Goal: Information Seeking & Learning: Learn about a topic

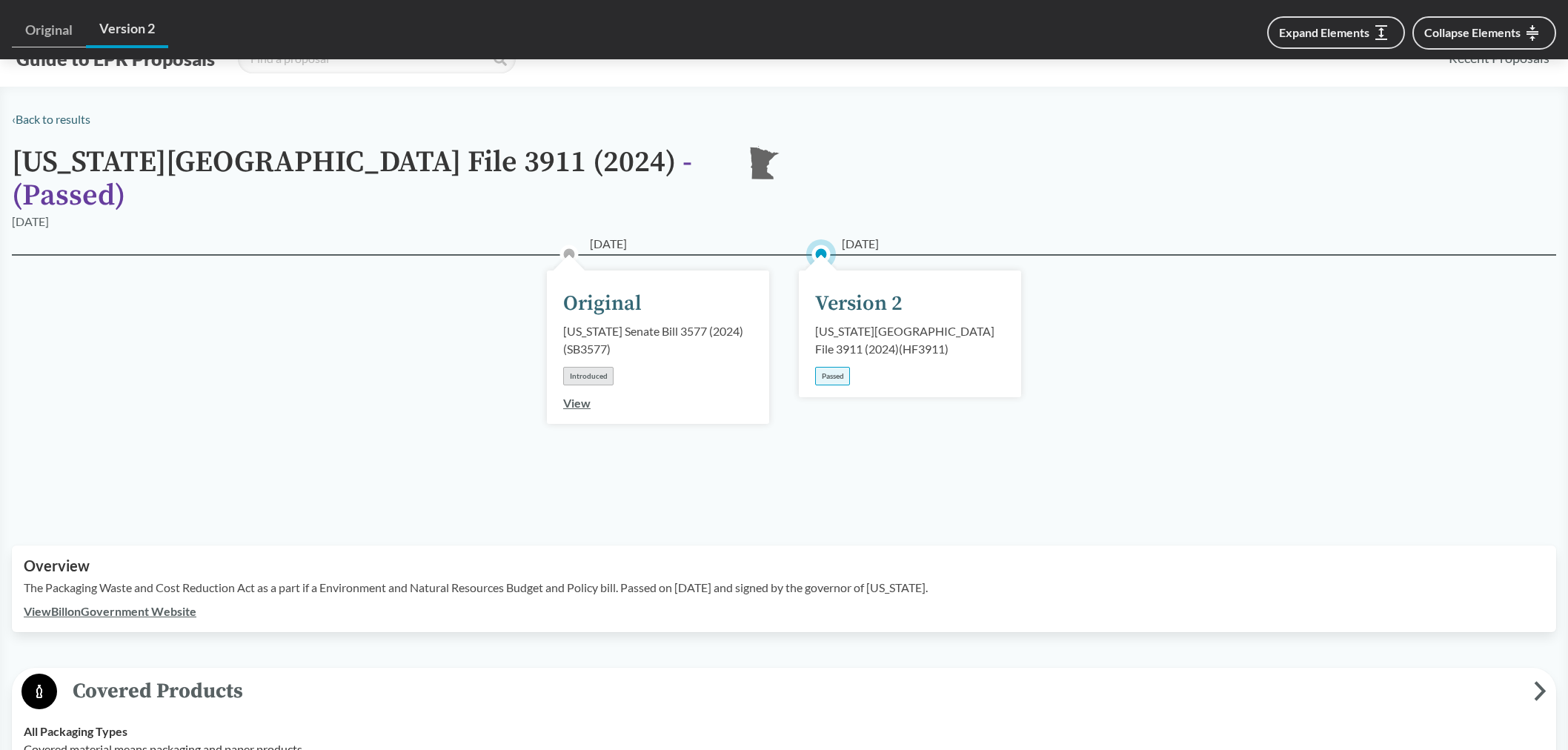
scroll to position [658, 0]
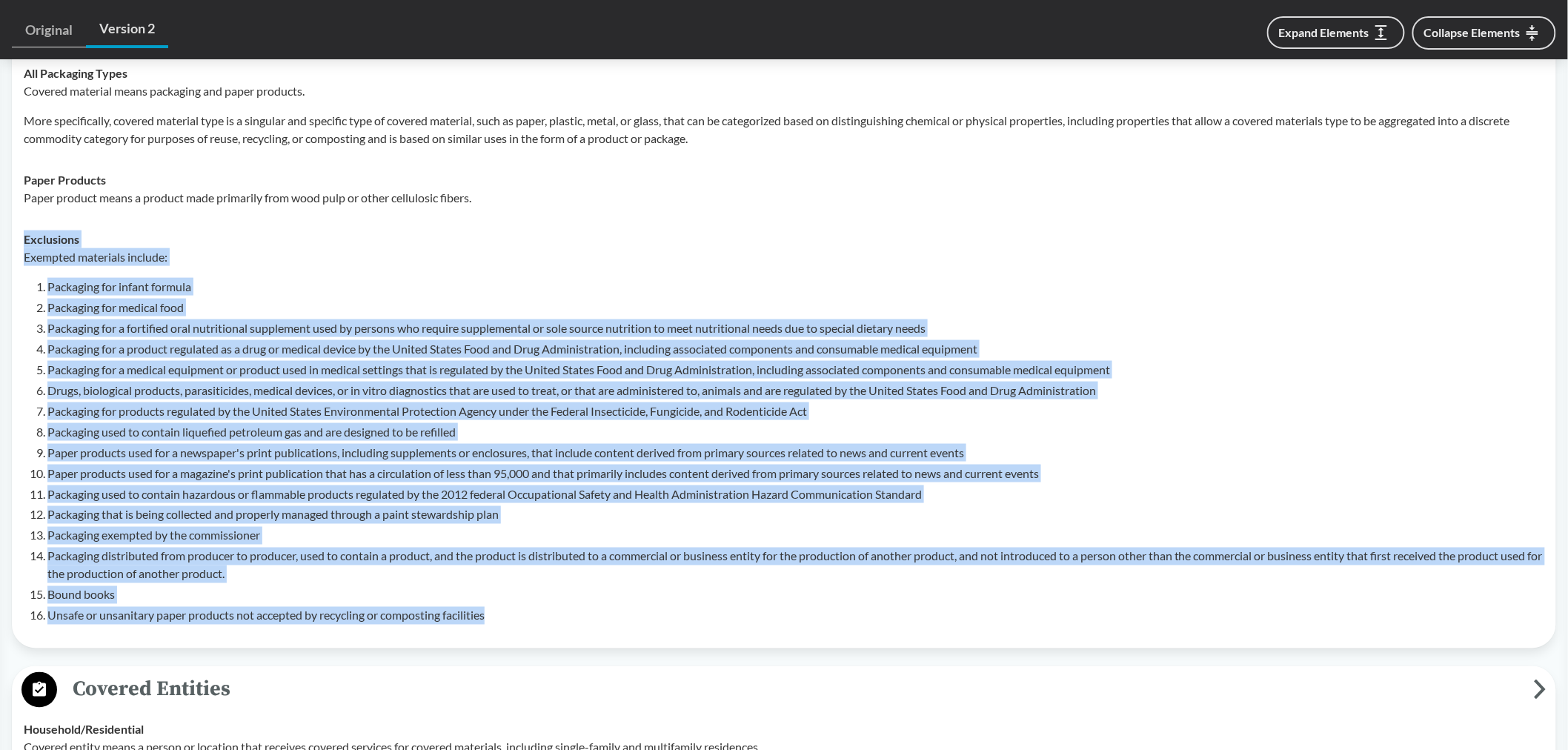
click at [934, 382] on li "Drugs, biological products, parasiticides, medical devices, or in vitro diagnos…" at bounding box center [796, 391] width 1496 height 18
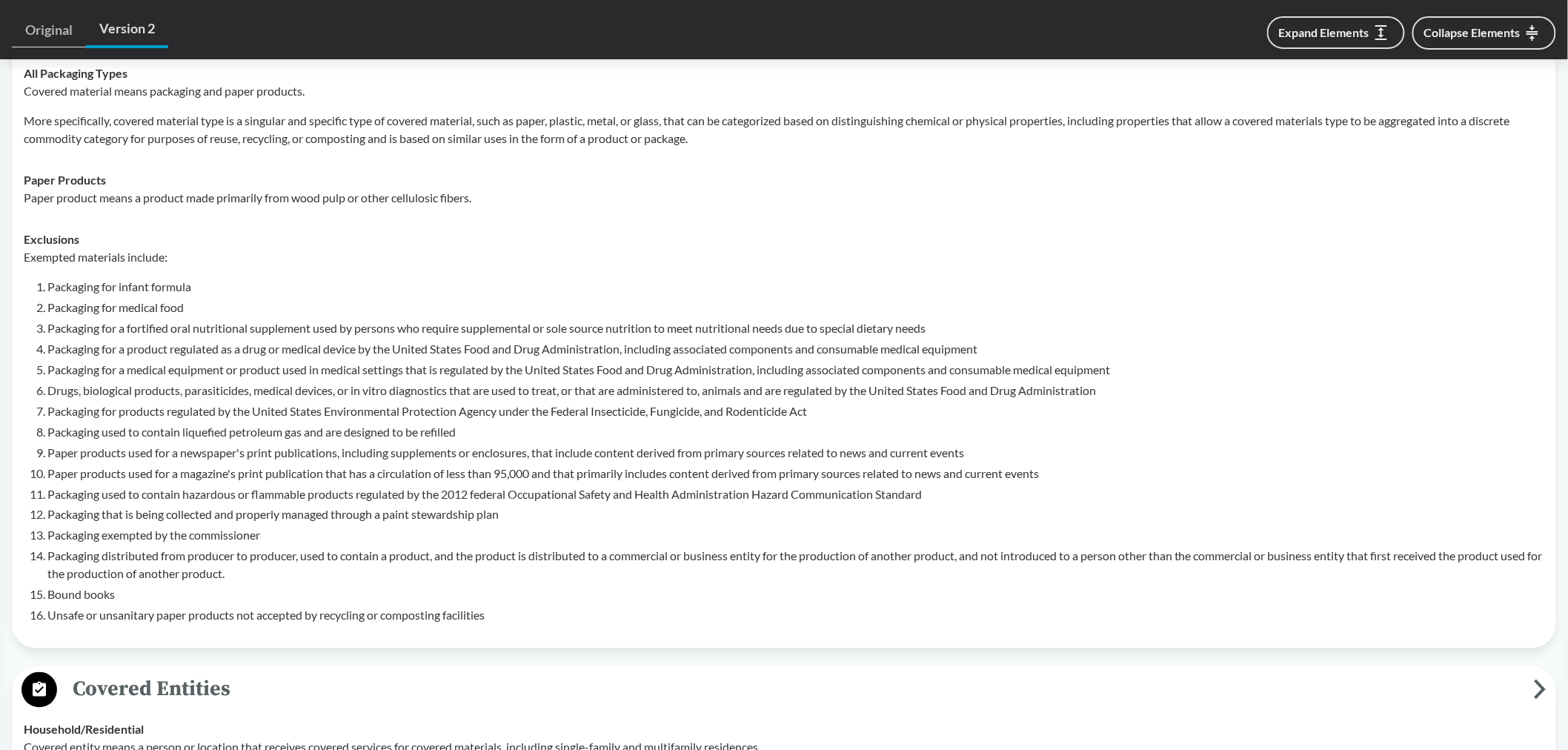
click at [821, 319] on li "Packaging for a fortified oral nutritional supplement used by persons who requi…" at bounding box center [796, 328] width 1496 height 18
click at [133, 607] on li "Unsafe or unsanitary paper products not accepted by recycling or composting fac…" at bounding box center [796, 616] width 1496 height 18
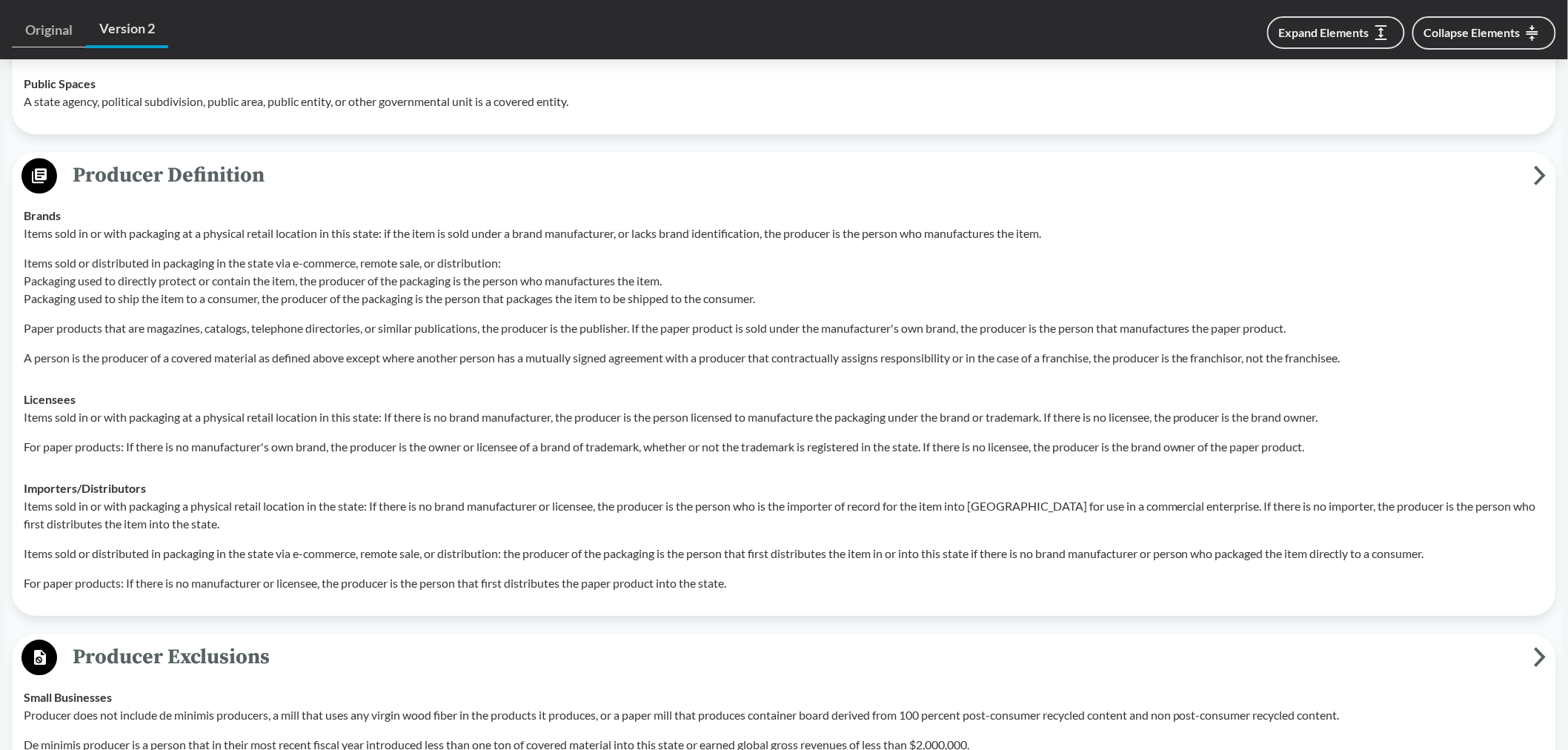
scroll to position [1811, 0]
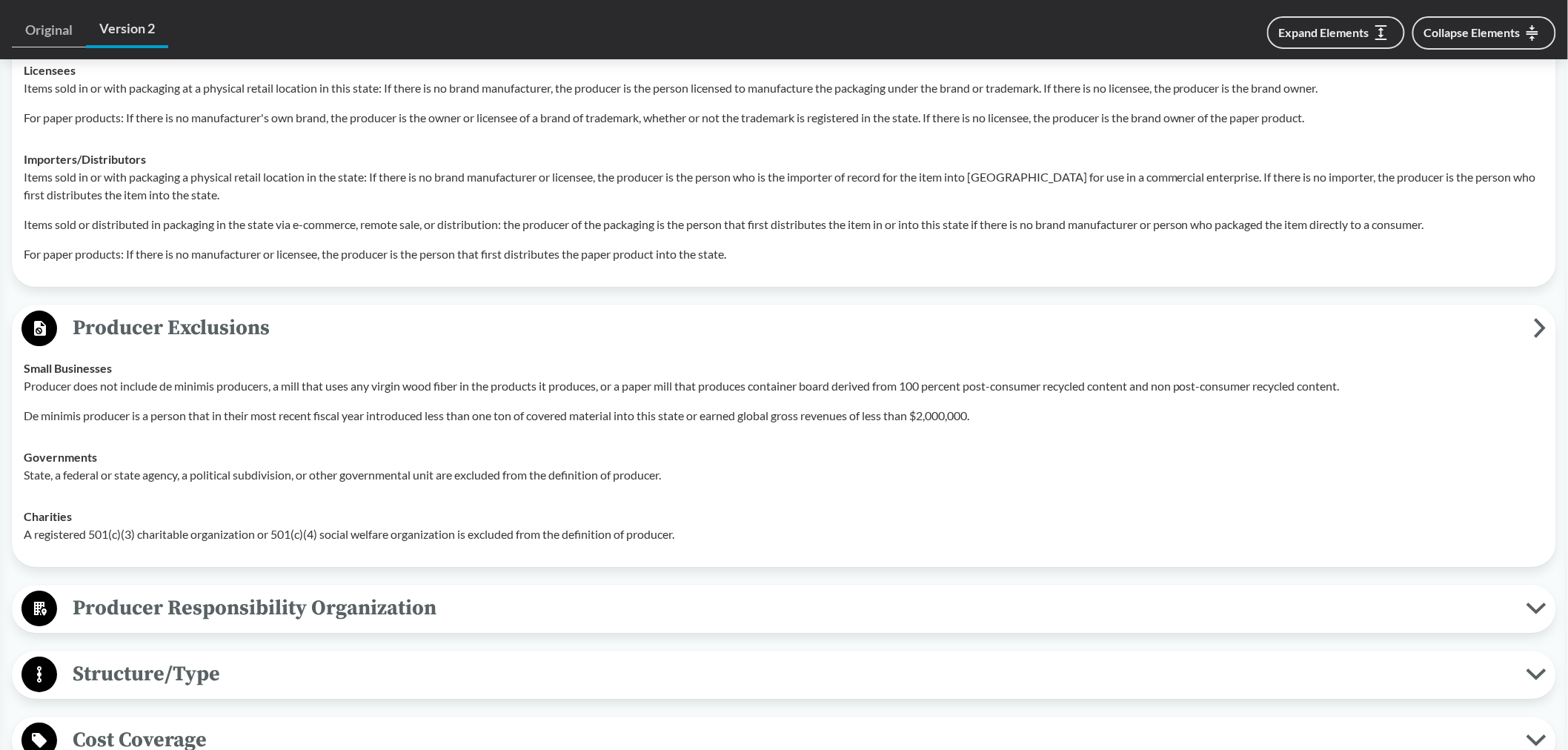
click at [114, 603] on button "Producer Responsibility Organization" at bounding box center [784, 608] width 1534 height 38
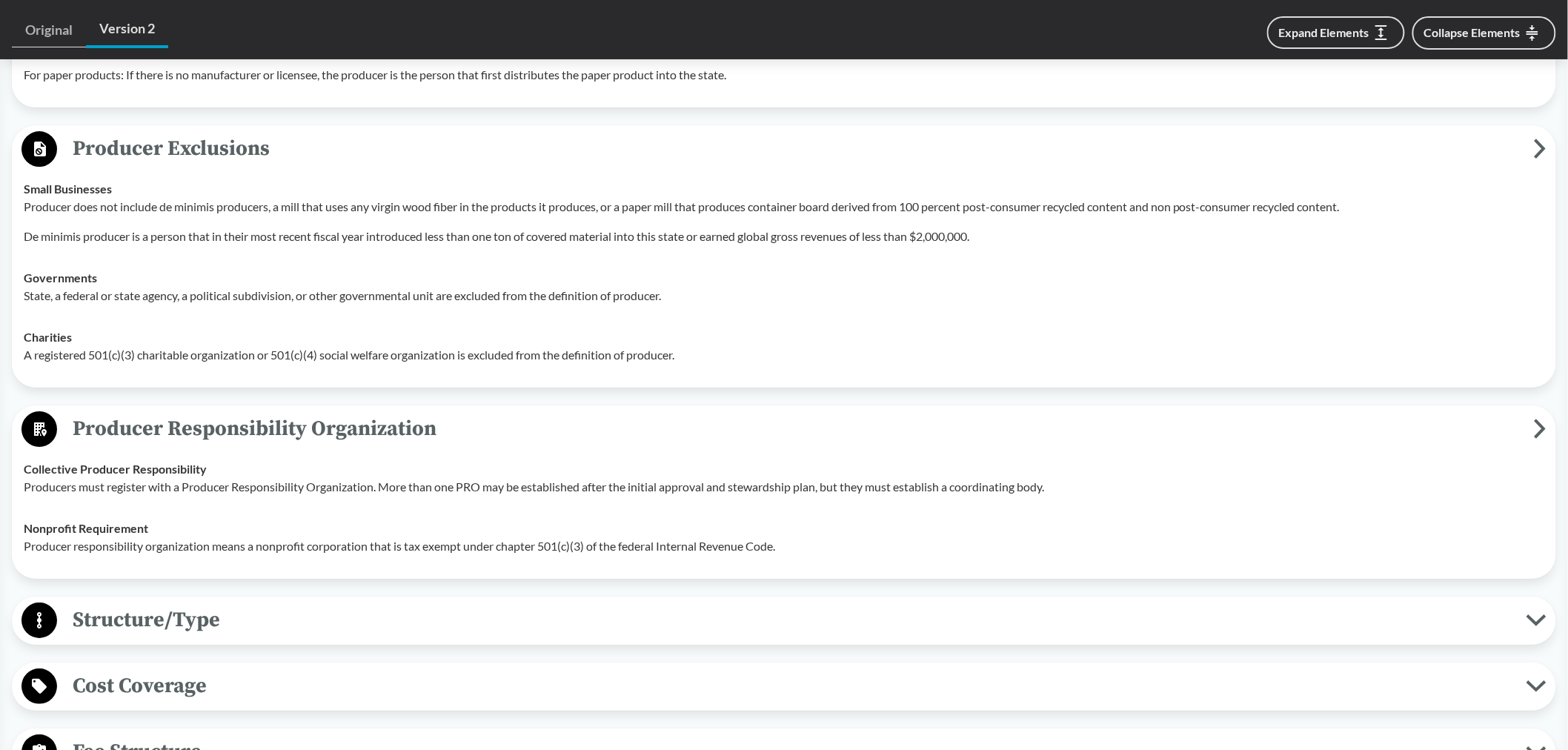
scroll to position [2140, 0]
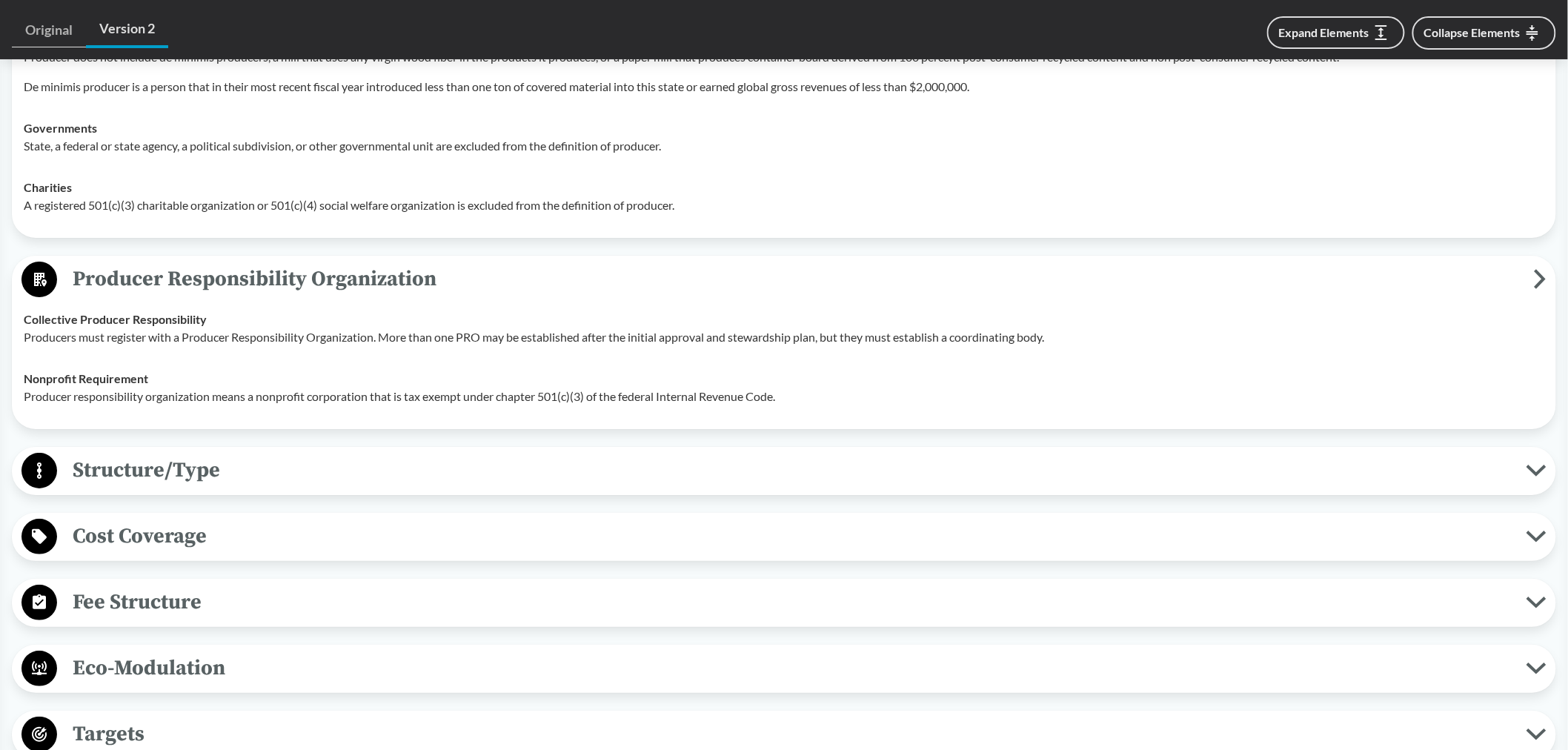
click at [218, 456] on span "Structure/Type" at bounding box center [792, 470] width 1470 height 34
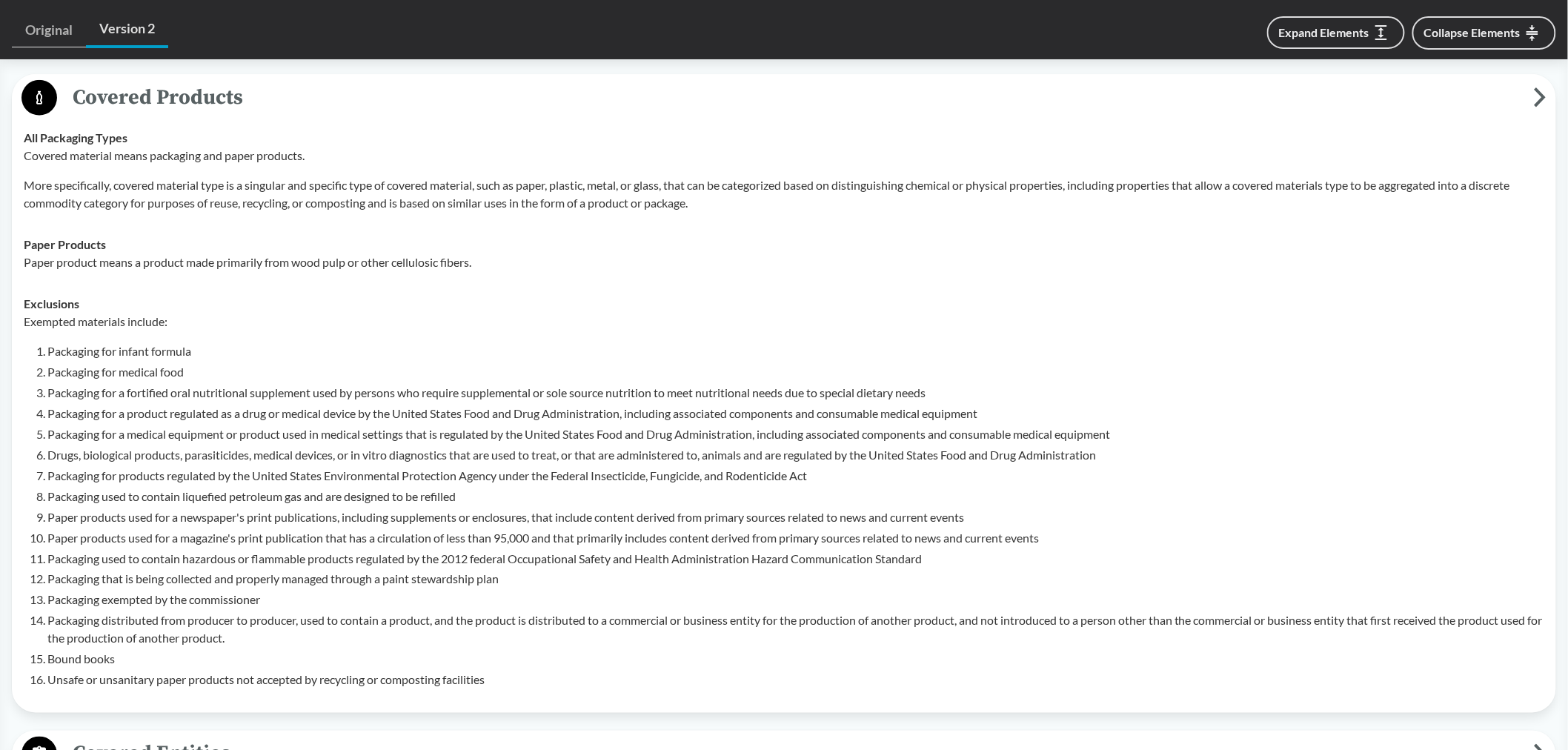
scroll to position [823, 0]
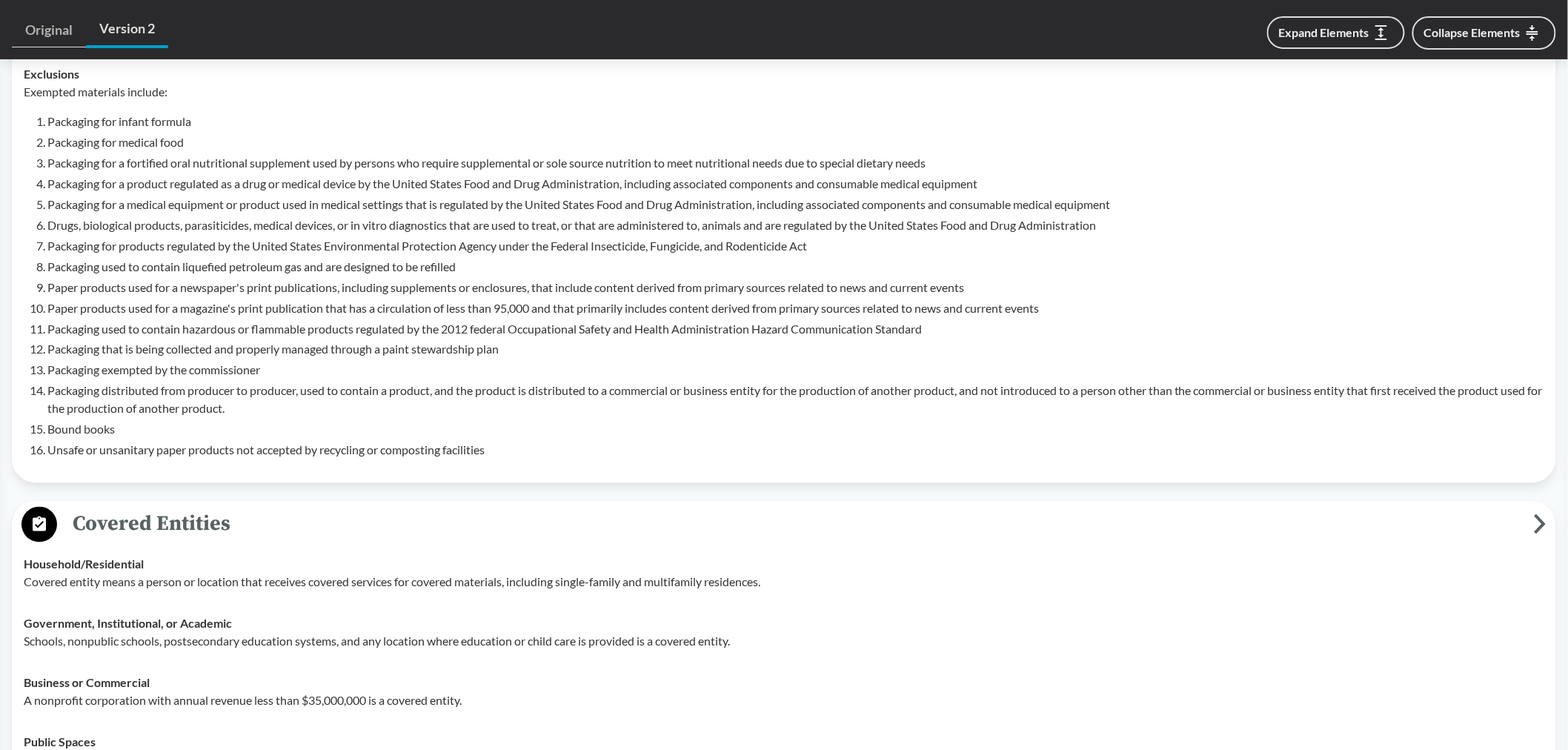
click at [783, 393] on li "Packaging distributed from producer to producer, used to contain a product, and…" at bounding box center [796, 400] width 1496 height 36
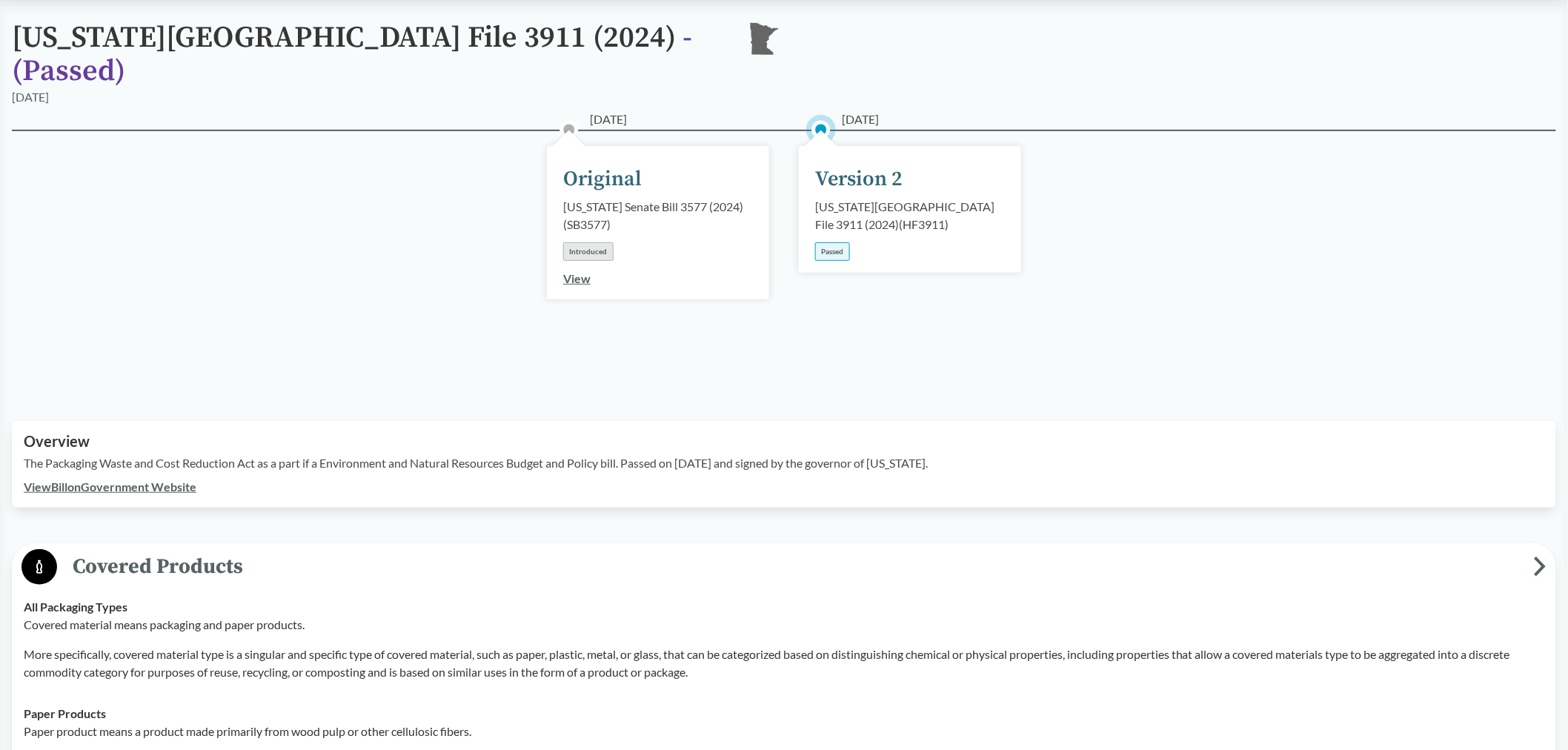
scroll to position [494, 0]
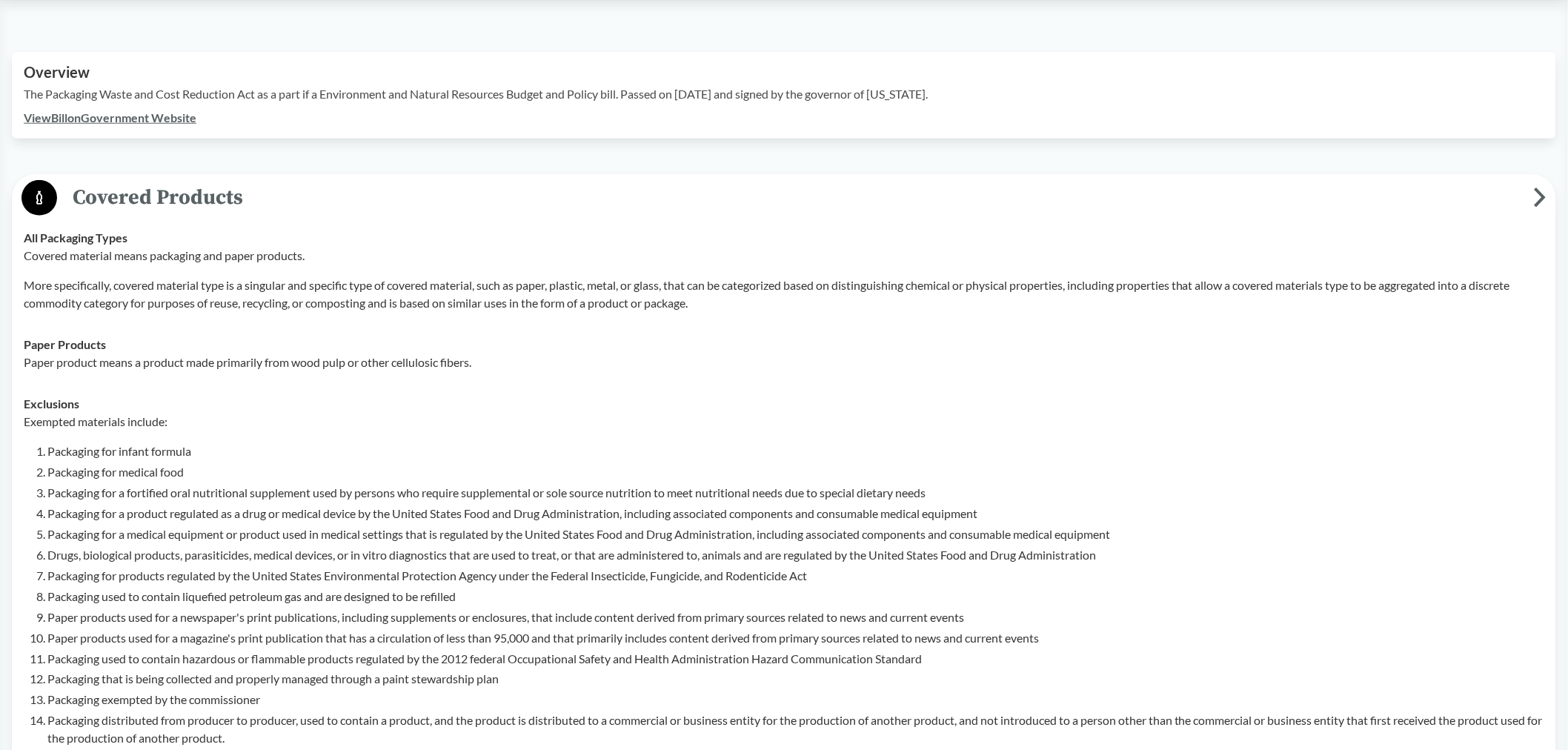
drag, startPoint x: 152, startPoint y: 97, endPoint x: 161, endPoint y: 309, distance: 212.2
click at [161, 324] on td "Paper Products Paper product means a product made primarily from wood pulp or o…" at bounding box center [784, 353] width 1534 height 59
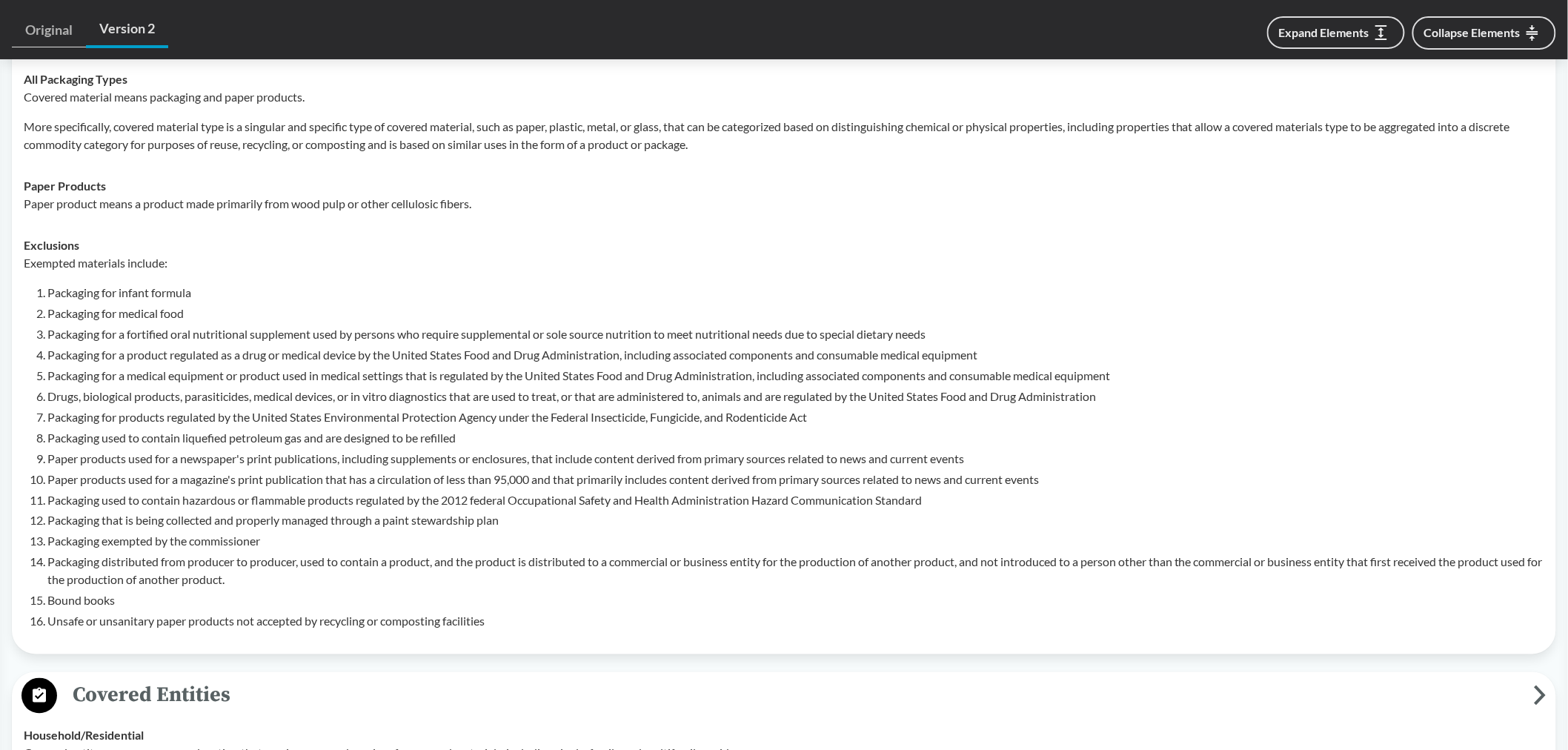
scroll to position [658, 0]
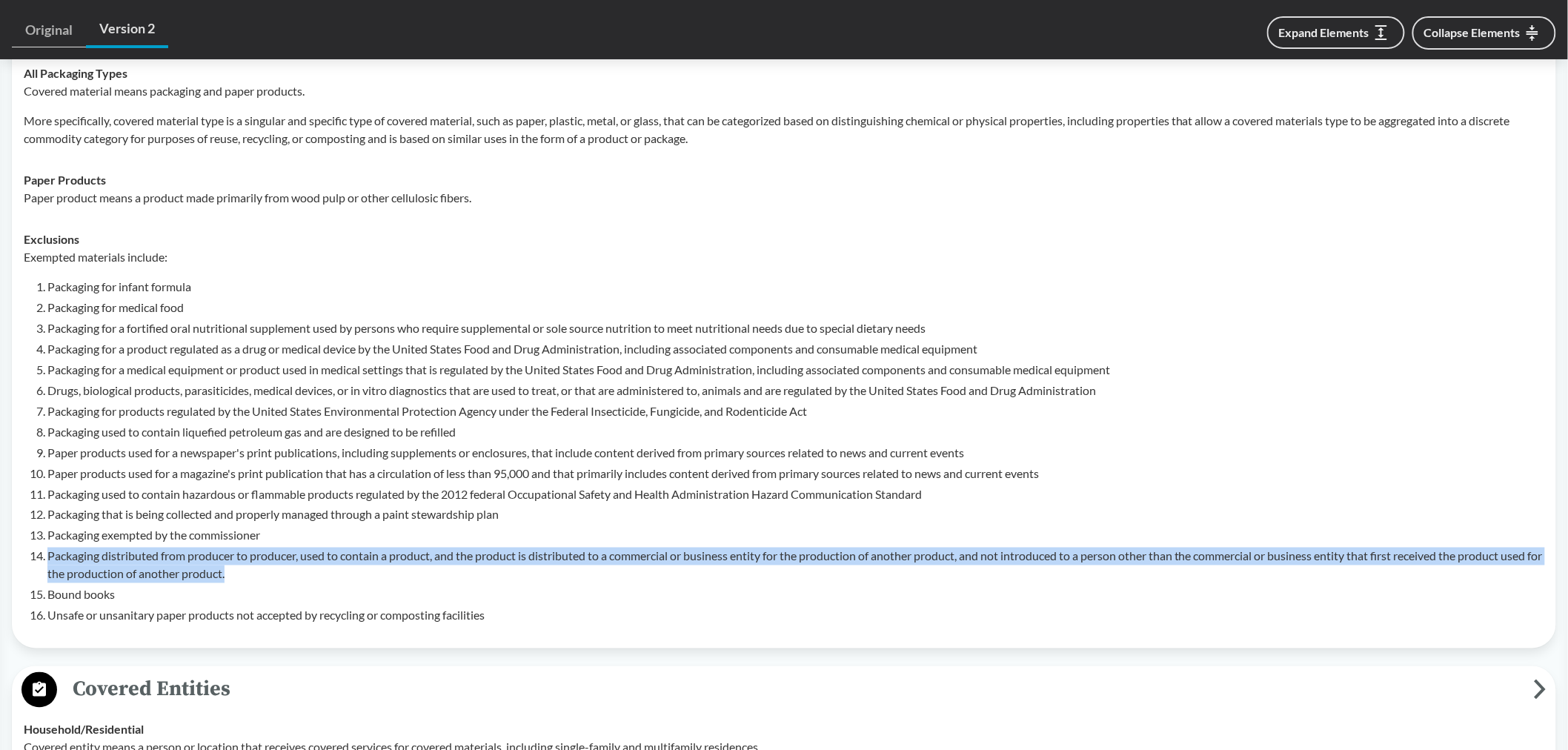
drag, startPoint x: 48, startPoint y: 533, endPoint x: 285, endPoint y: 559, distance: 238.4
click at [285, 559] on li "Packaging distributed from producer to producer, used to contain a product, and…" at bounding box center [796, 565] width 1496 height 36
copy li "Packaging distributed from producer to producer, used to contain a product, and…"
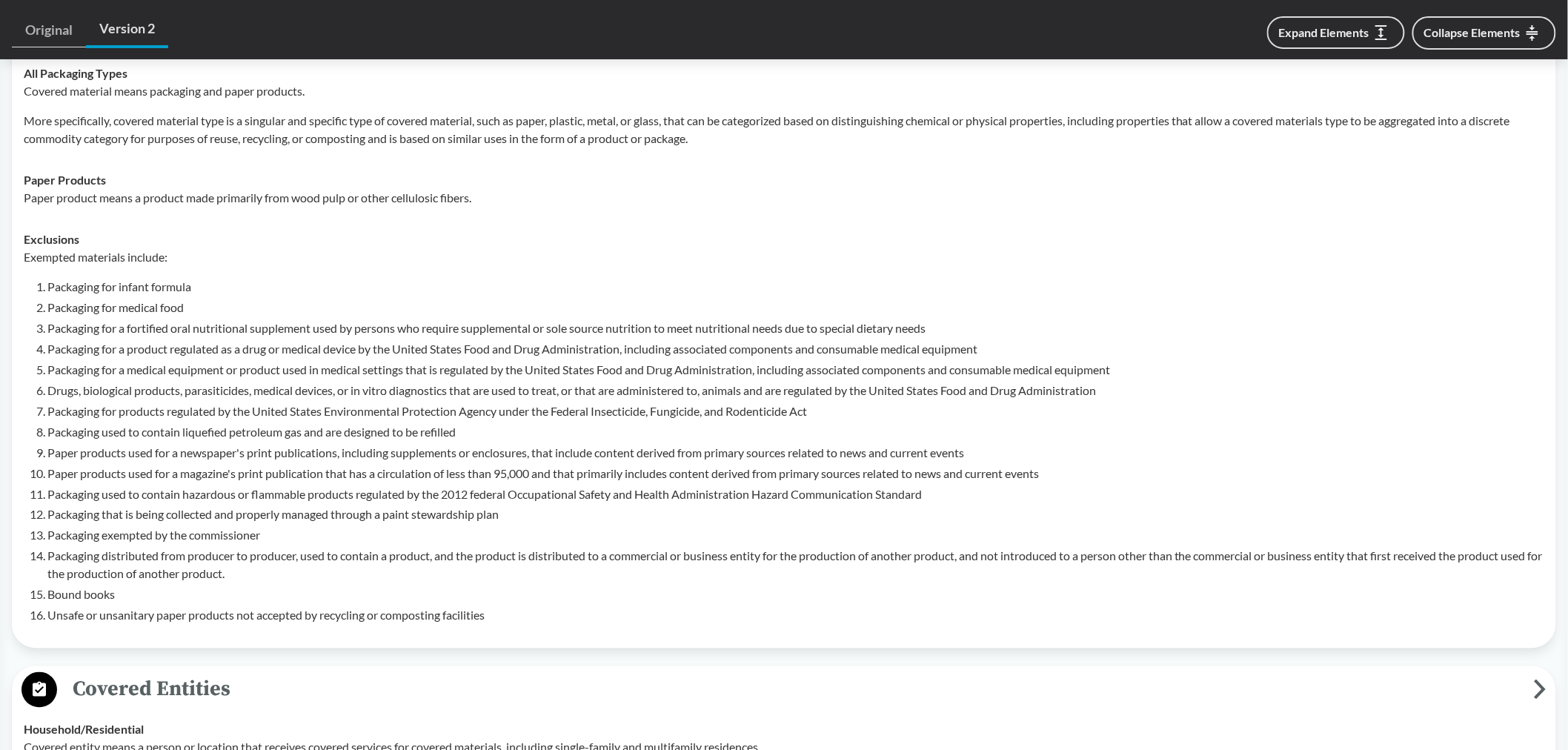
click at [382, 171] on div "Paper Products Paper product means a product made primarily from wood pulp or o…" at bounding box center [784, 189] width 1520 height 36
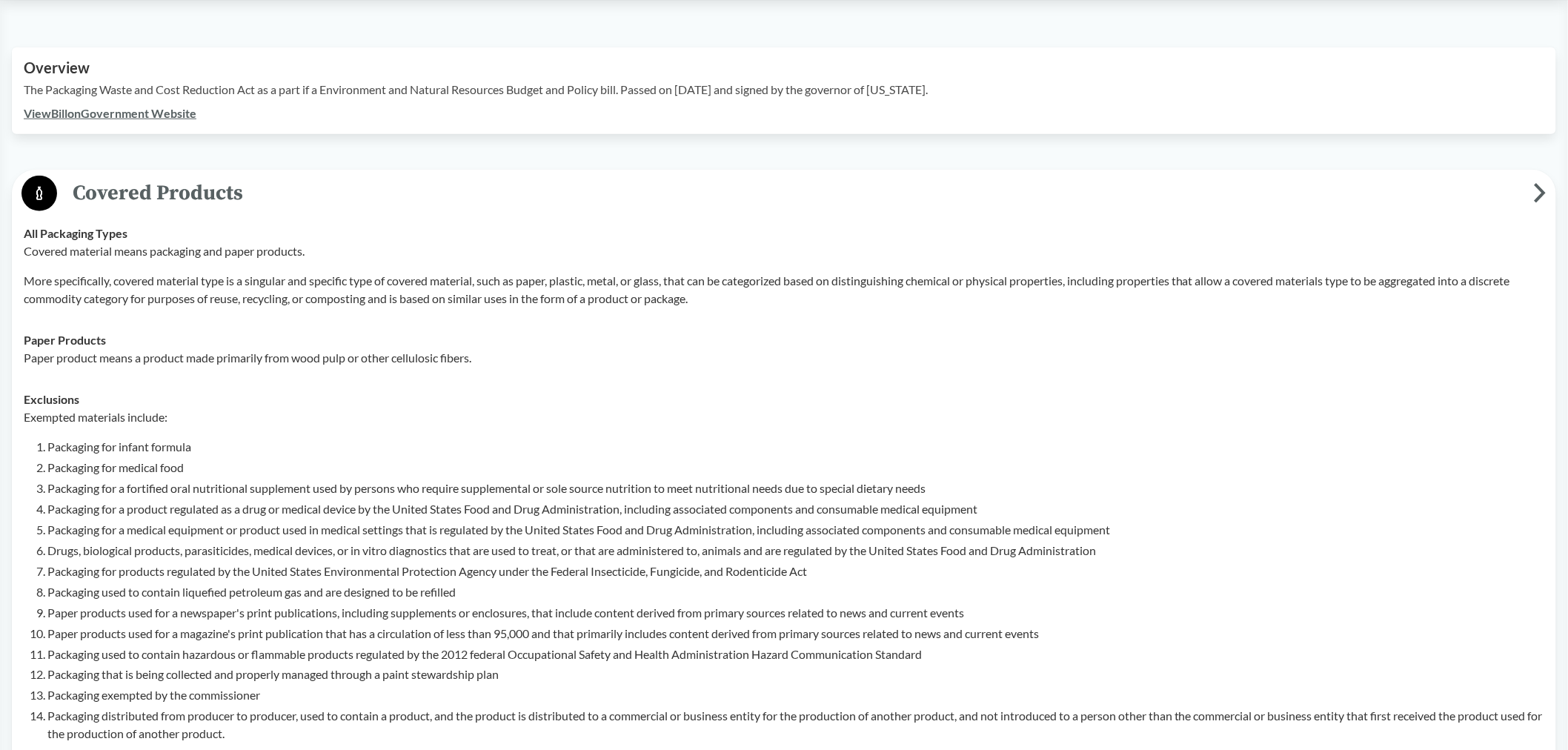
scroll to position [576, 0]
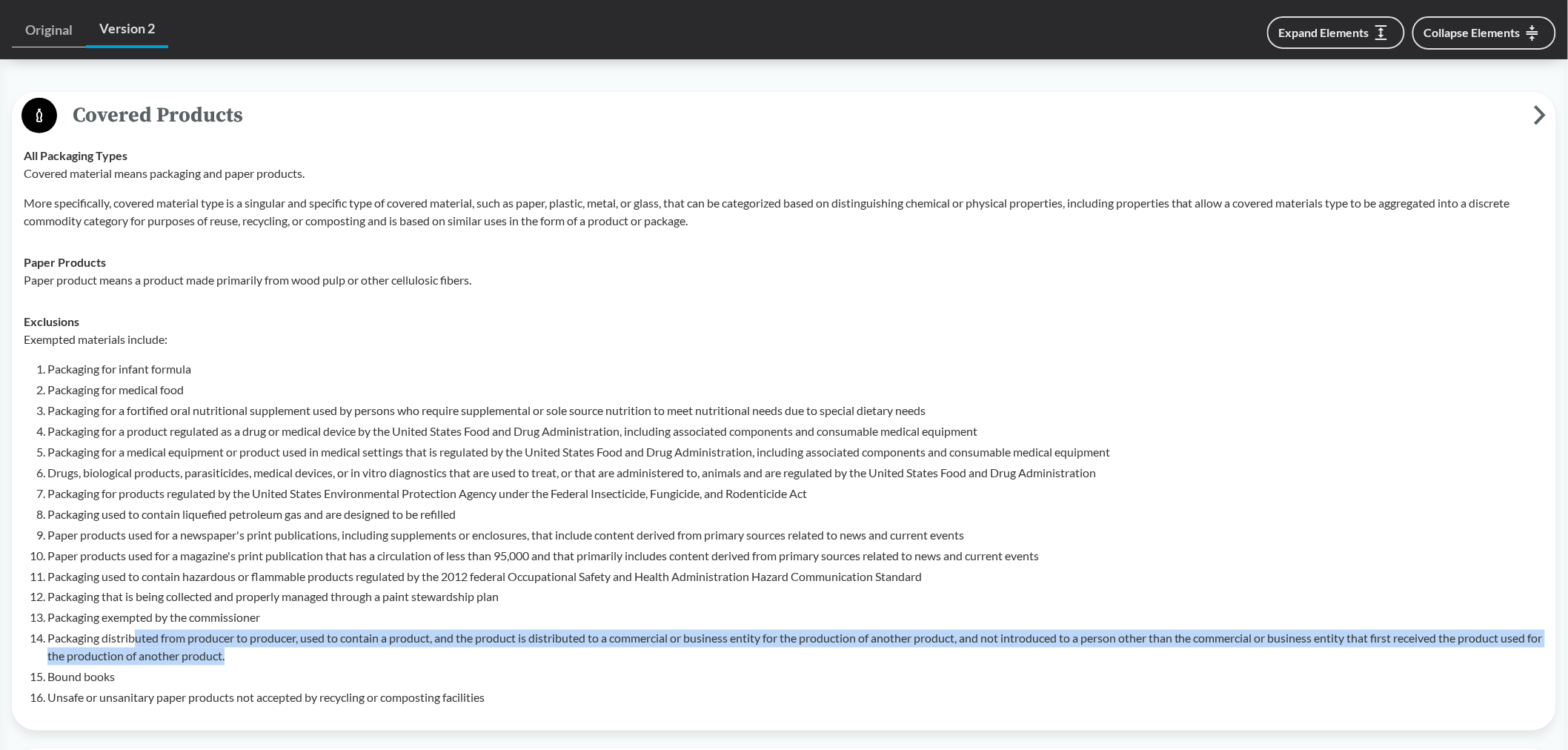
drag, startPoint x: 135, startPoint y: 615, endPoint x: 591, endPoint y: 645, distance: 457.0
click at [541, 640] on li "Packaging distributed from producer to producer, used to contain a product, and…" at bounding box center [796, 648] width 1496 height 36
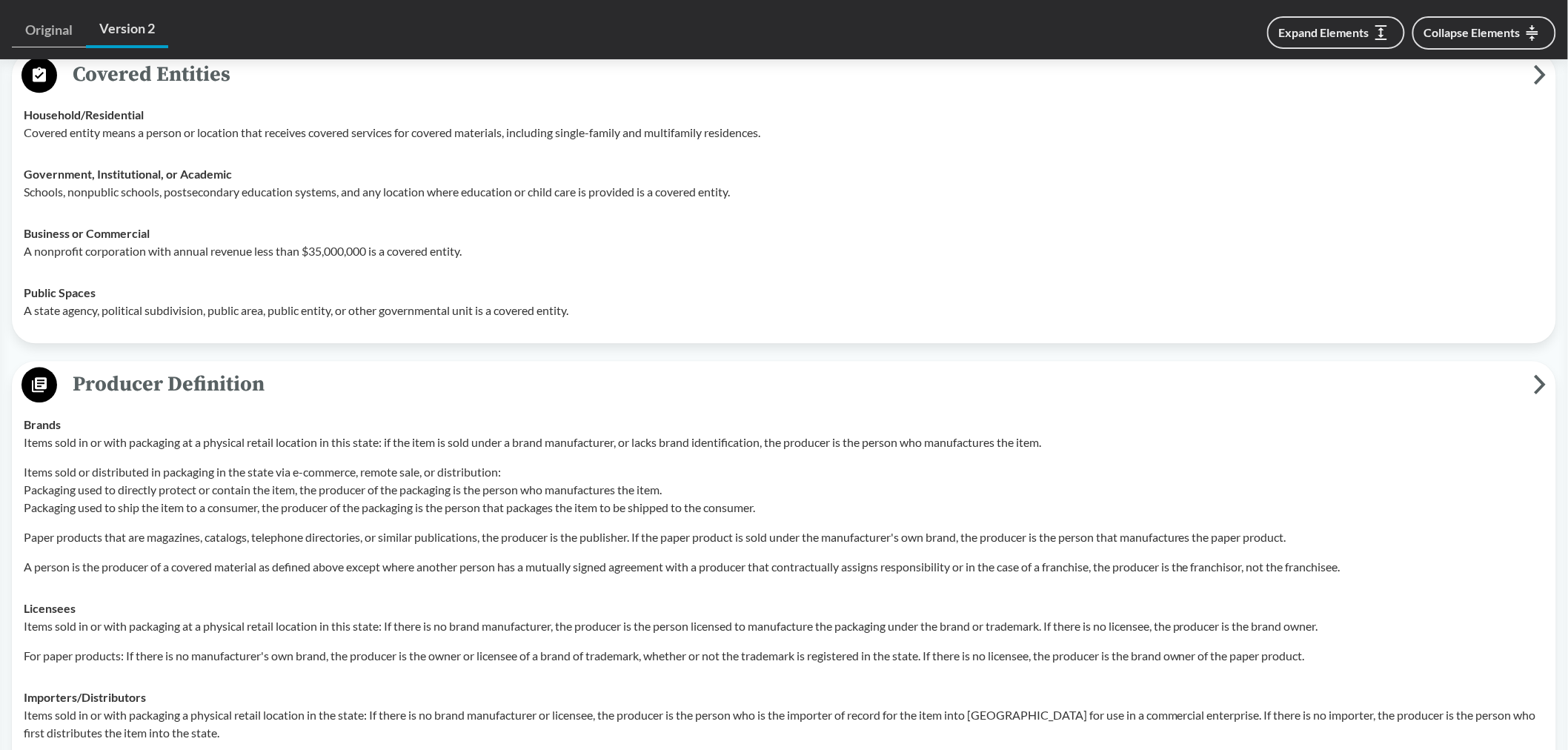
scroll to position [1235, 0]
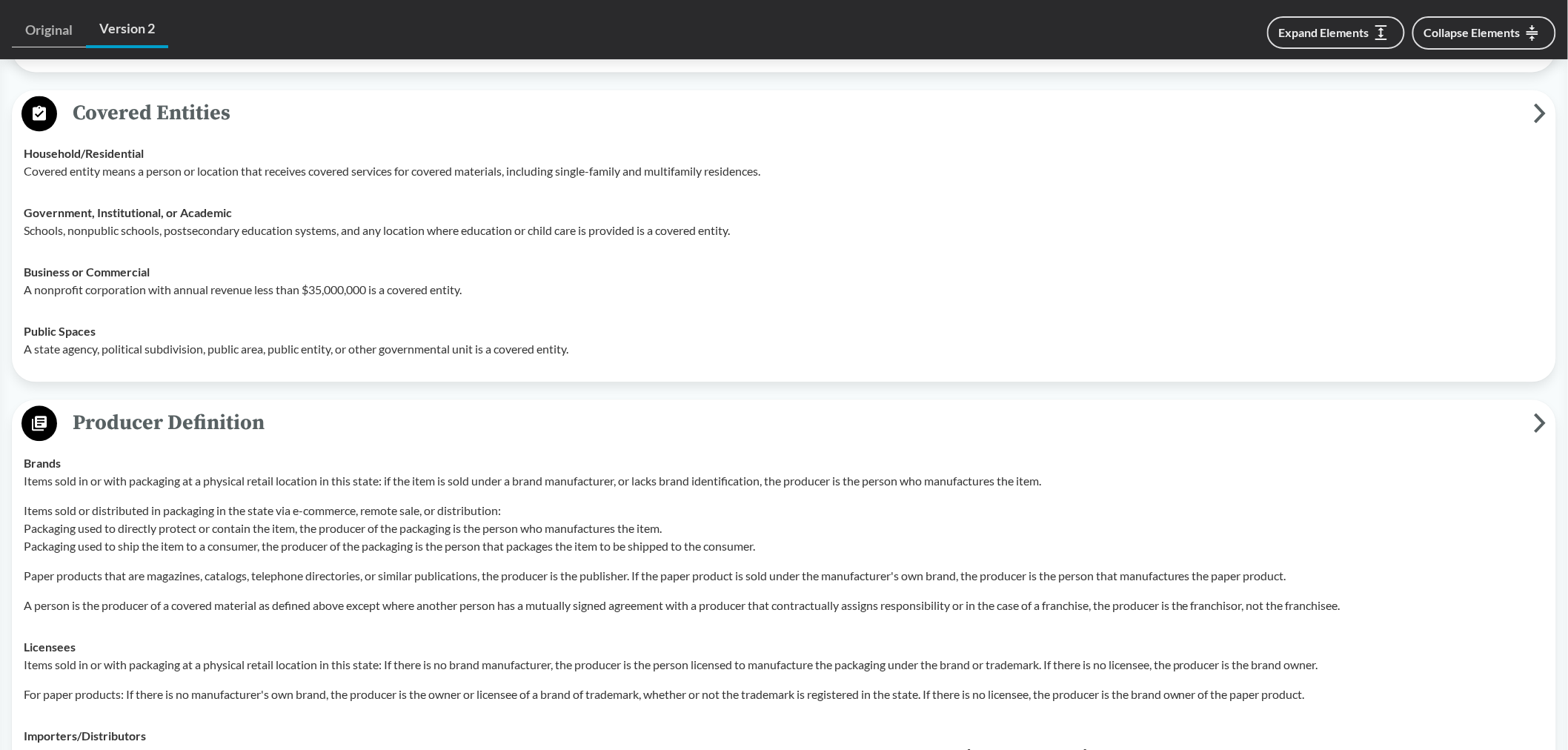
click at [440, 281] on p "A nonprofit corporation with annual revenue less than $35,000,000 is a covered …" at bounding box center [784, 290] width 1520 height 18
drag, startPoint x: 471, startPoint y: 268, endPoint x: 22, endPoint y: 270, distance: 449.0
click at [22, 270] on td "Business or Commercial A nonprofit corporation with annual revenue less than $3…" at bounding box center [784, 280] width 1534 height 59
copy p "A nonprofit corporation with annual revenue less than $35,000,000 is a covered …"
click at [551, 281] on p "A nonprofit corporation with annual revenue less than $35,000,000 is a covered …" at bounding box center [784, 290] width 1520 height 18
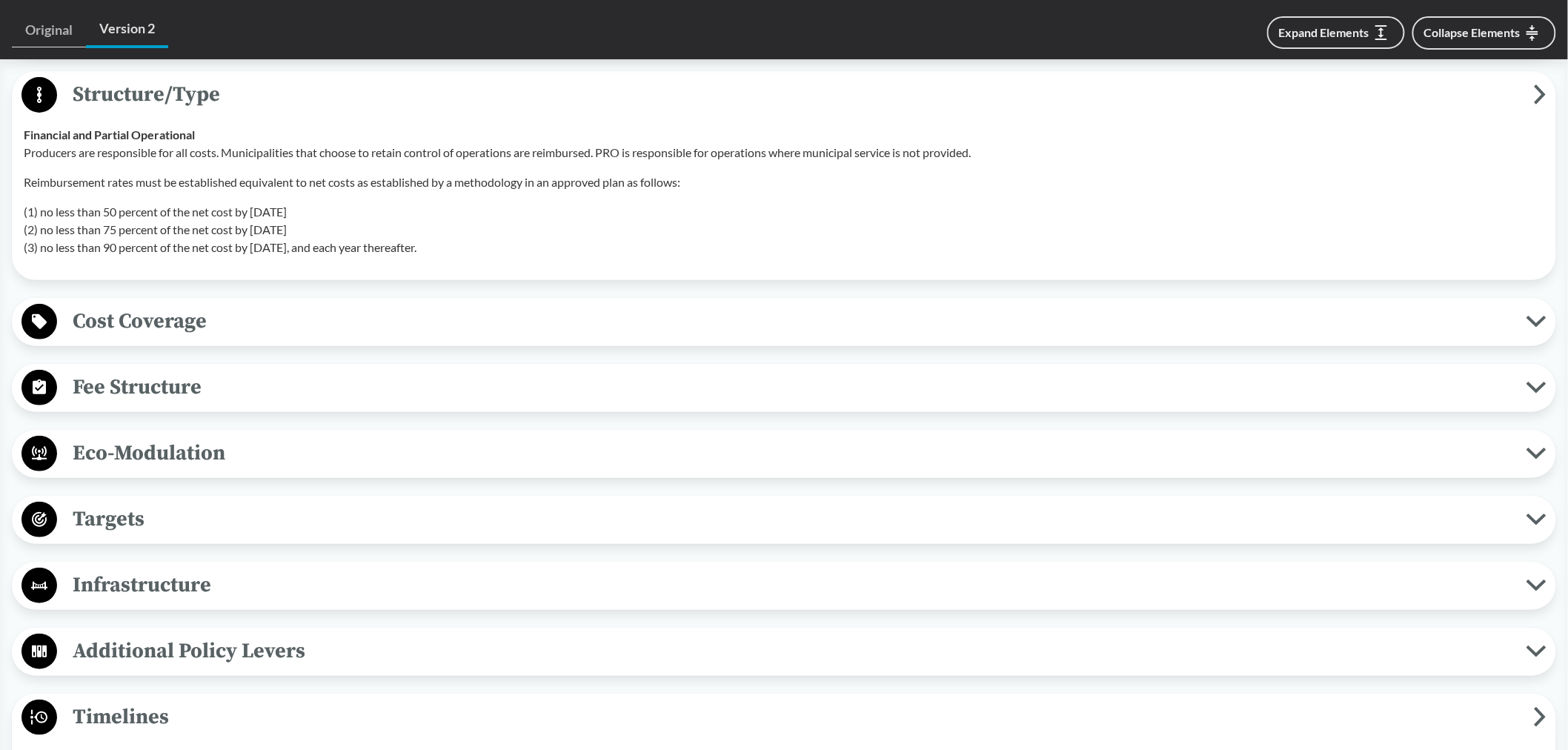
scroll to position [2551, 0]
